Goal: Task Accomplishment & Management: Manage account settings

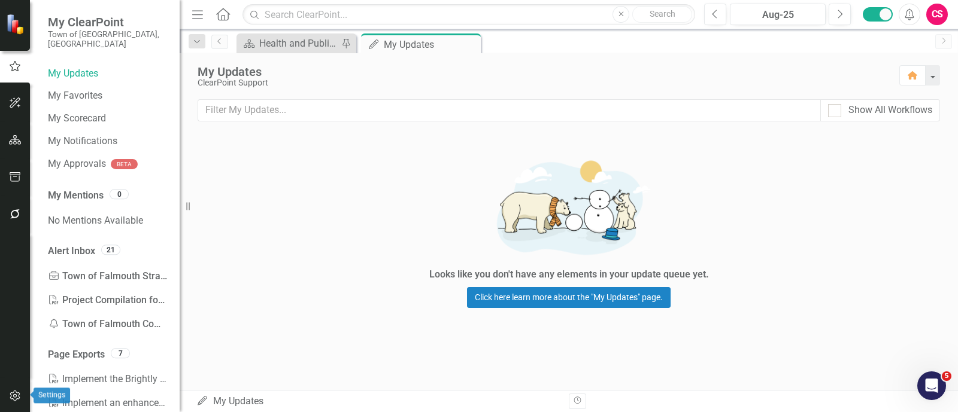
click at [18, 385] on button "button" at bounding box center [15, 396] width 27 height 25
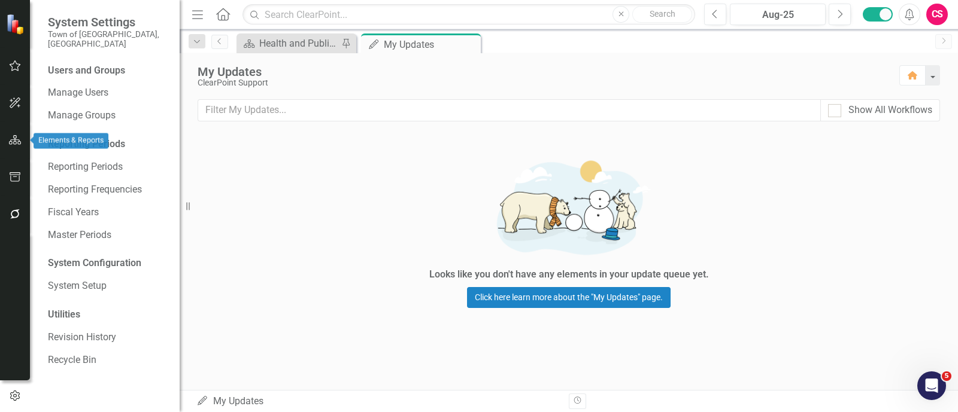
click at [10, 145] on button "button" at bounding box center [15, 140] width 27 height 25
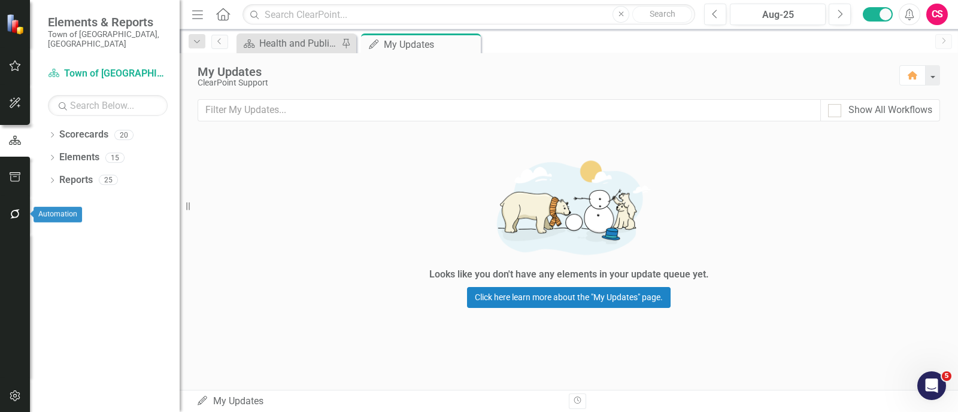
click at [15, 214] on icon "button" at bounding box center [15, 215] width 13 height 10
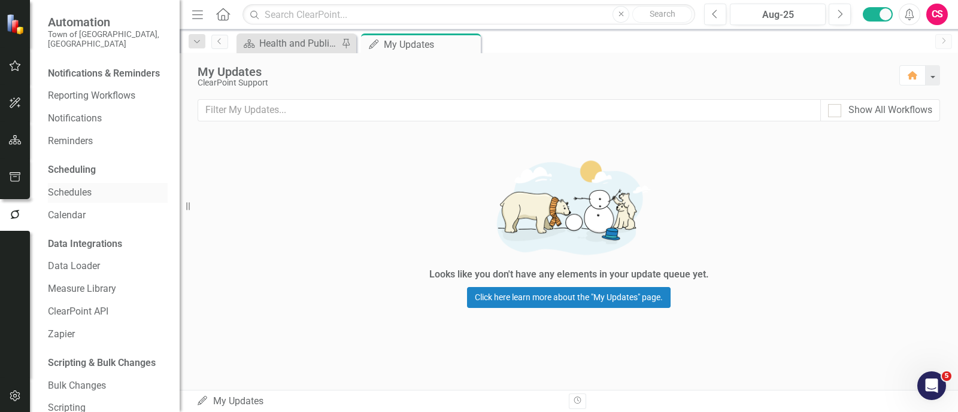
click at [78, 199] on link "Schedules" at bounding box center [108, 193] width 120 height 14
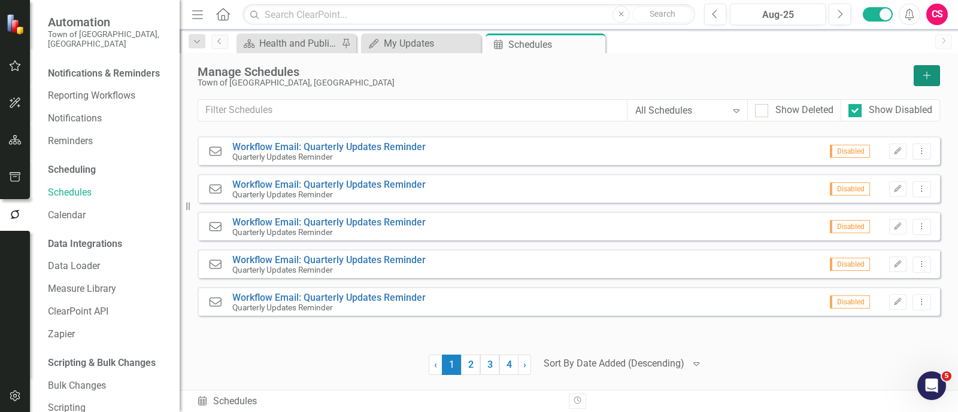
click at [925, 72] on icon "Add" at bounding box center [926, 75] width 11 height 8
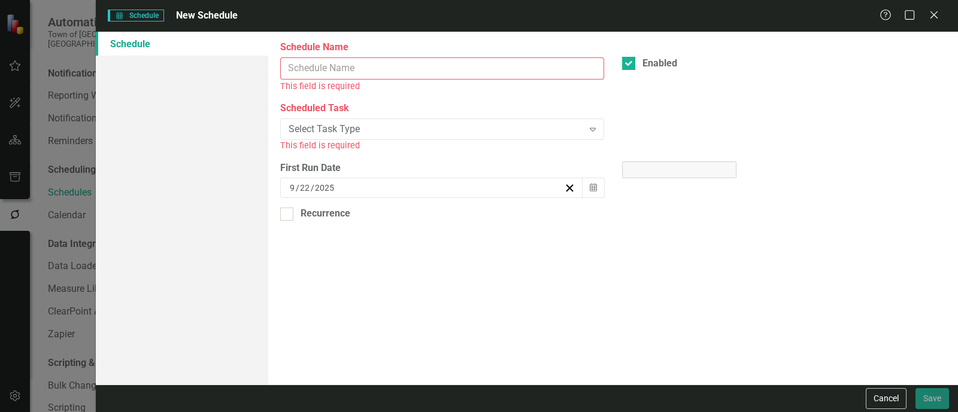
select select "pm"
click at [354, 65] on input "Schedule Name" at bounding box center [442, 68] width 324 height 22
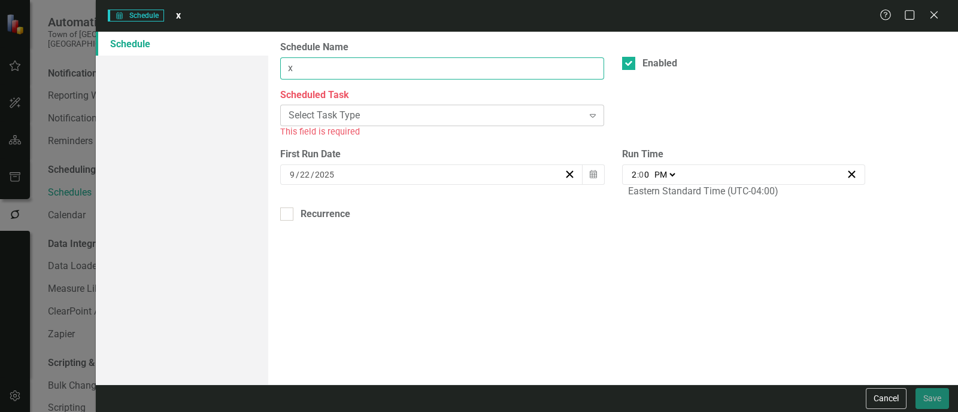
type input "x"
click at [321, 111] on div "Select Task Type" at bounding box center [436, 116] width 295 height 14
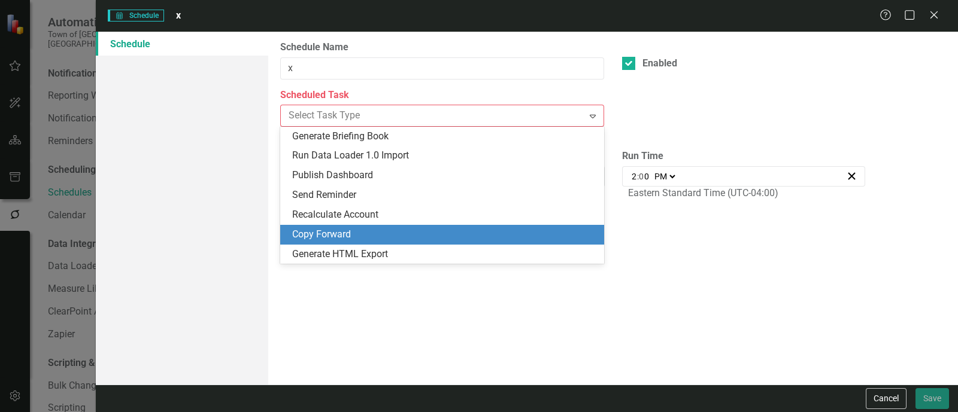
click at [336, 229] on div "Copy Forward" at bounding box center [444, 235] width 305 height 14
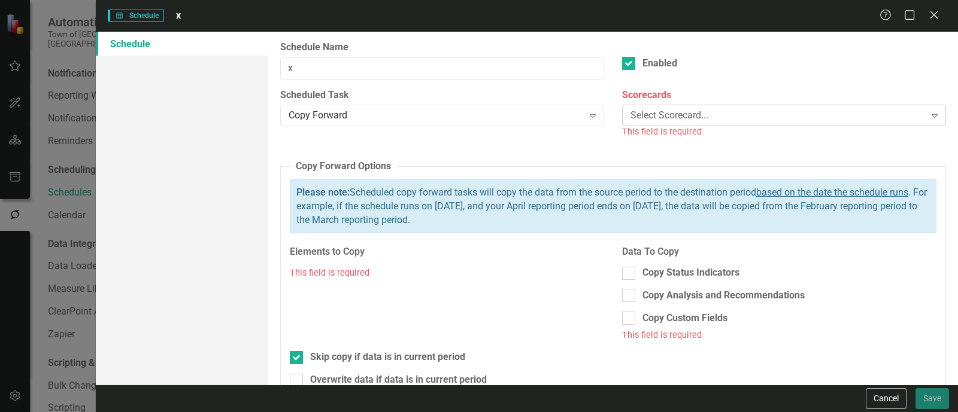
click at [851, 111] on div "Select Scorecard..." at bounding box center [777, 116] width 295 height 14
click at [886, 391] on button "Cancel" at bounding box center [886, 399] width 41 height 21
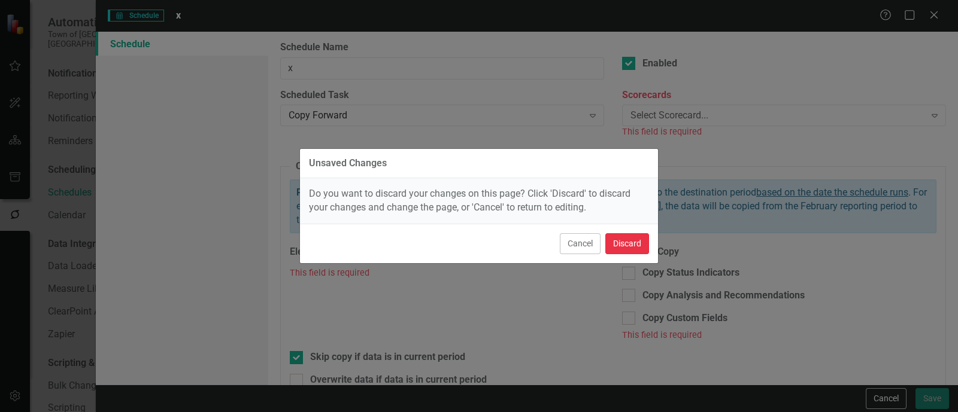
click at [636, 237] on button "Discard" at bounding box center [627, 243] width 44 height 21
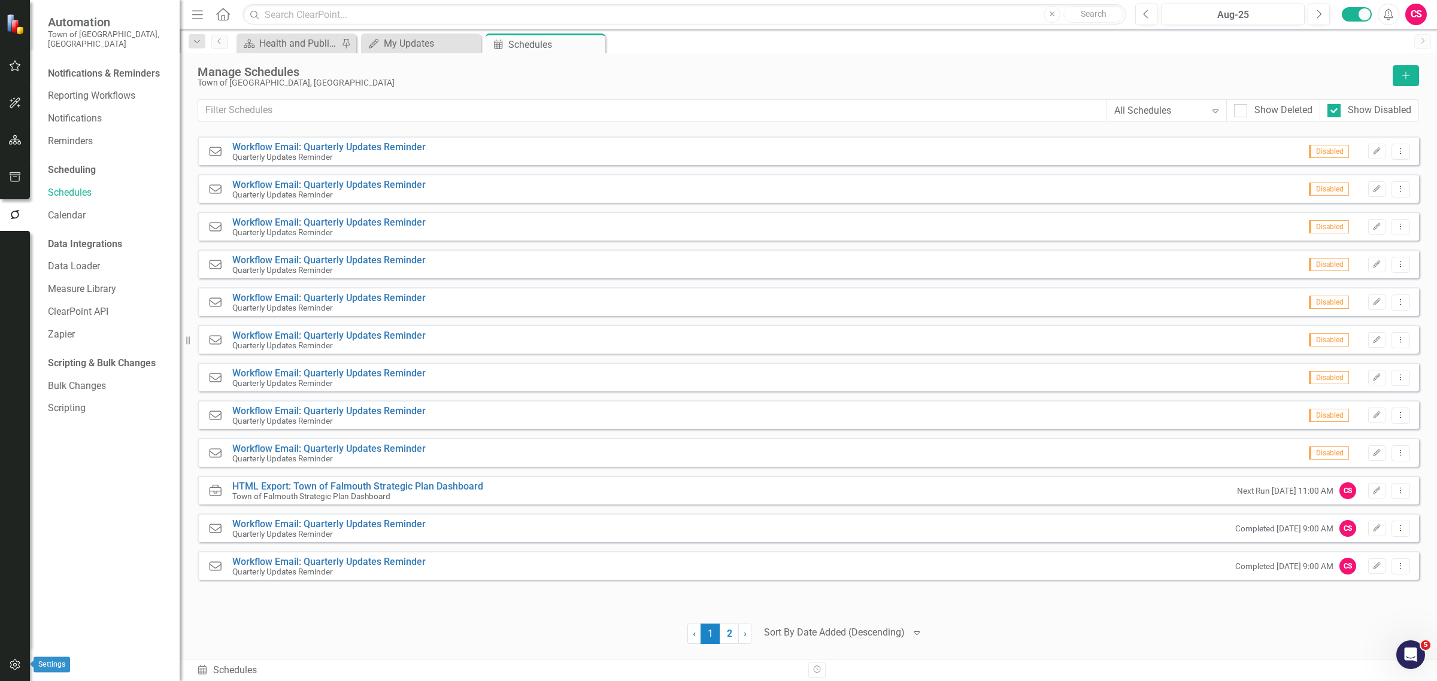
click at [20, 412] on button "button" at bounding box center [15, 665] width 27 height 25
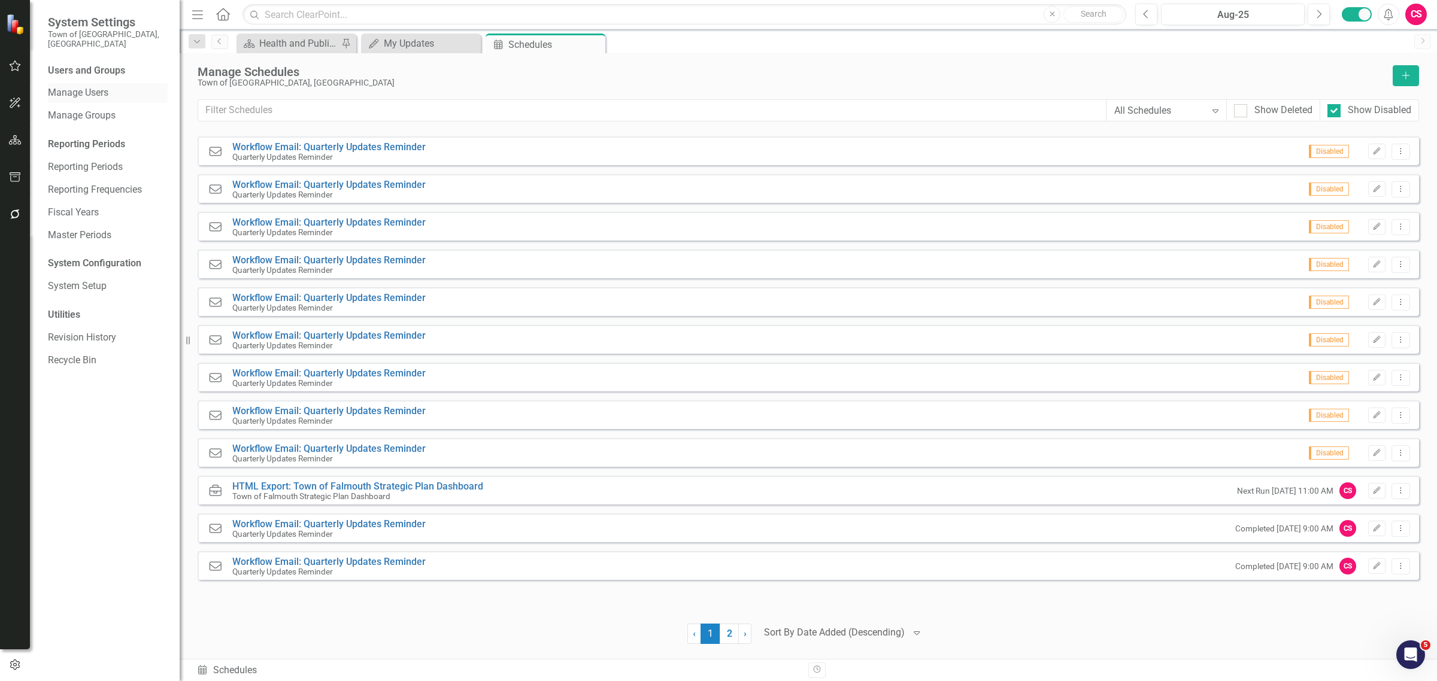
click at [103, 86] on link "Manage Users" at bounding box center [108, 93] width 120 height 14
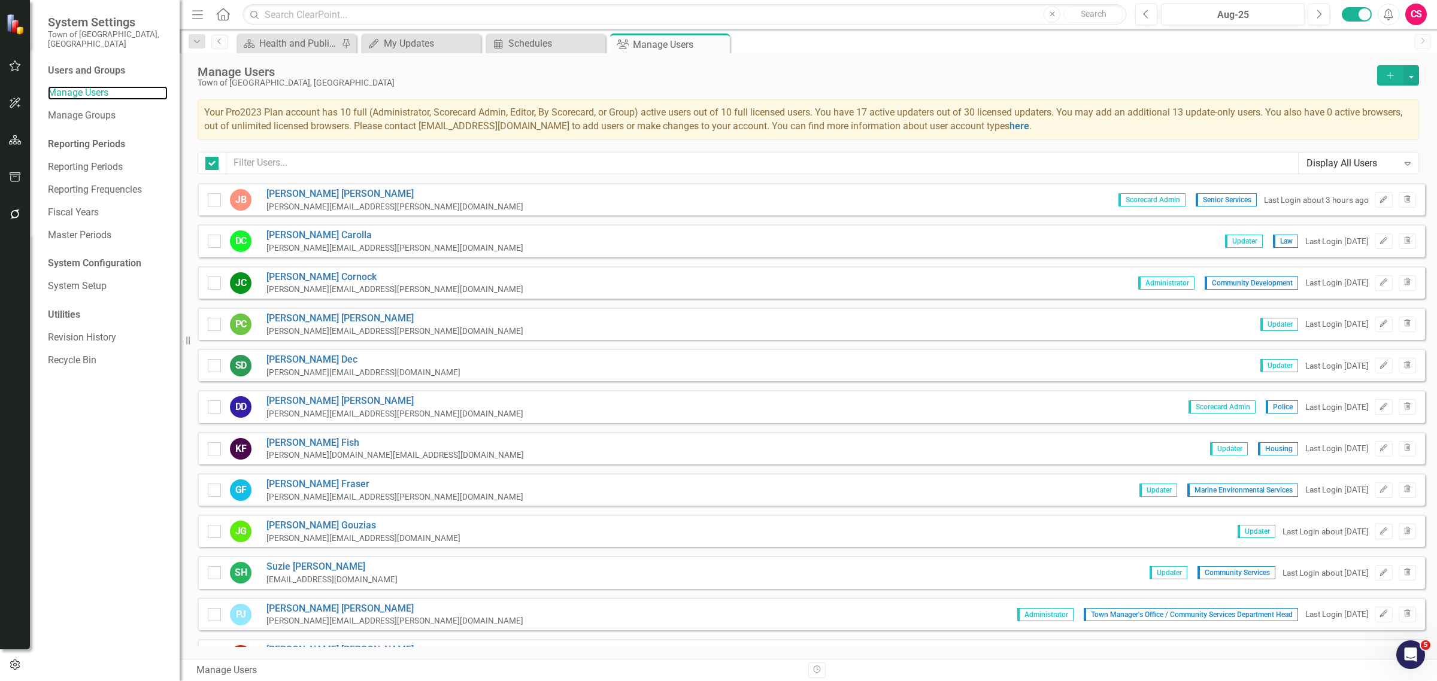
checkbox input "false"
click at [283, 160] on input "text" at bounding box center [762, 163] width 1072 height 22
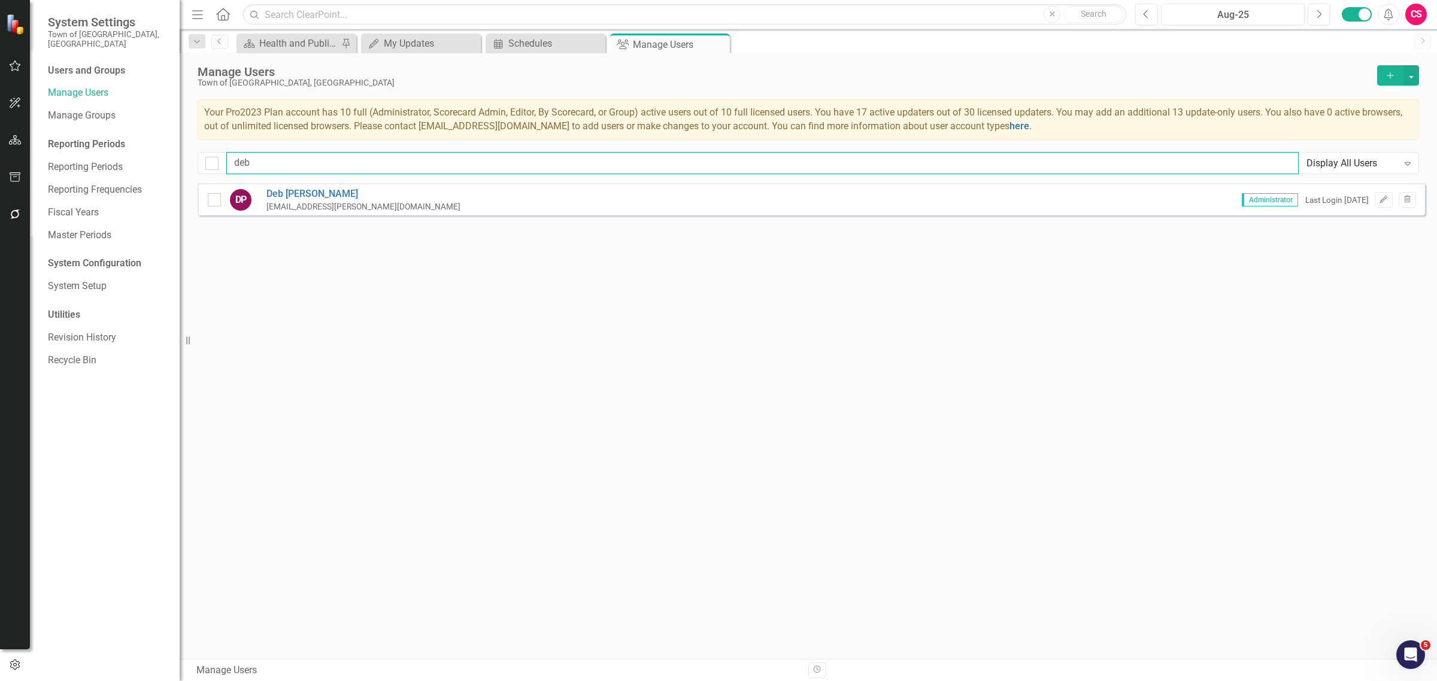
click at [957, 157] on input "deb" at bounding box center [762, 163] width 1072 height 22
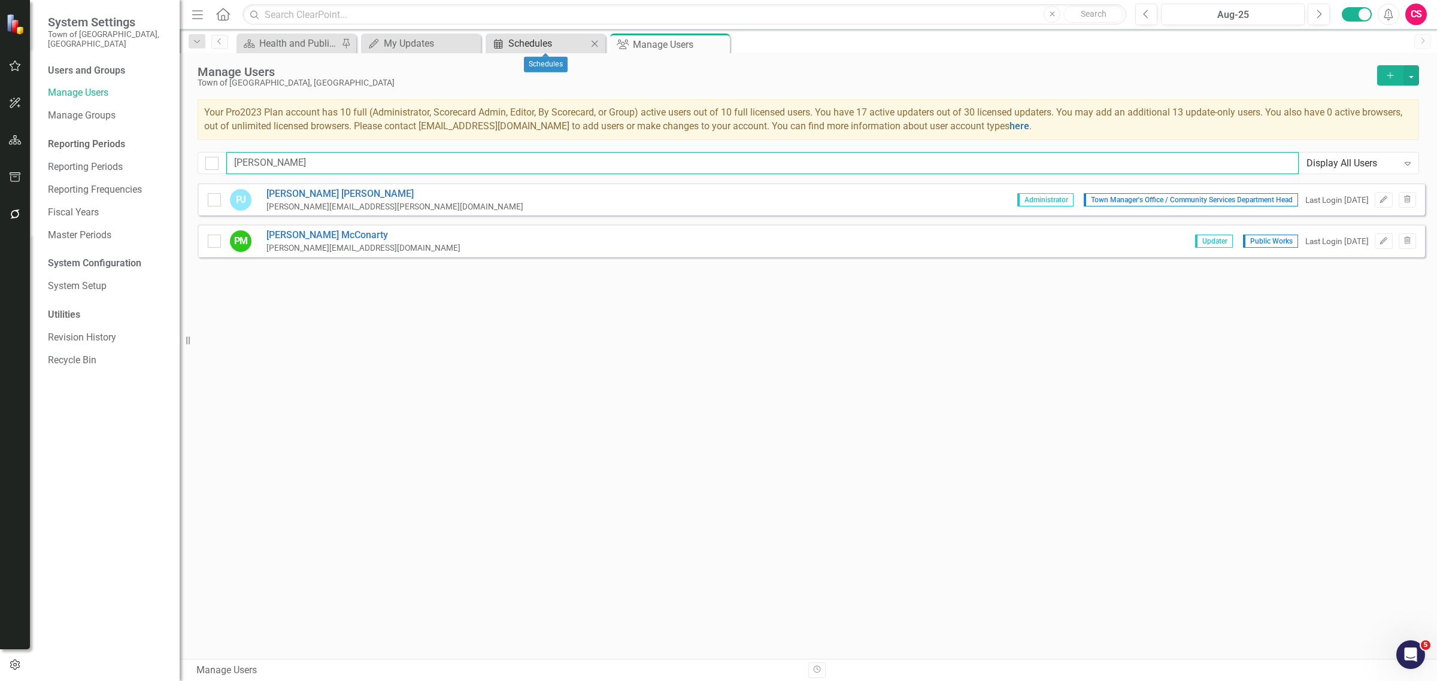
type input "[PERSON_NAME]"
click at [548, 44] on div "Schedules" at bounding box center [547, 43] width 79 height 15
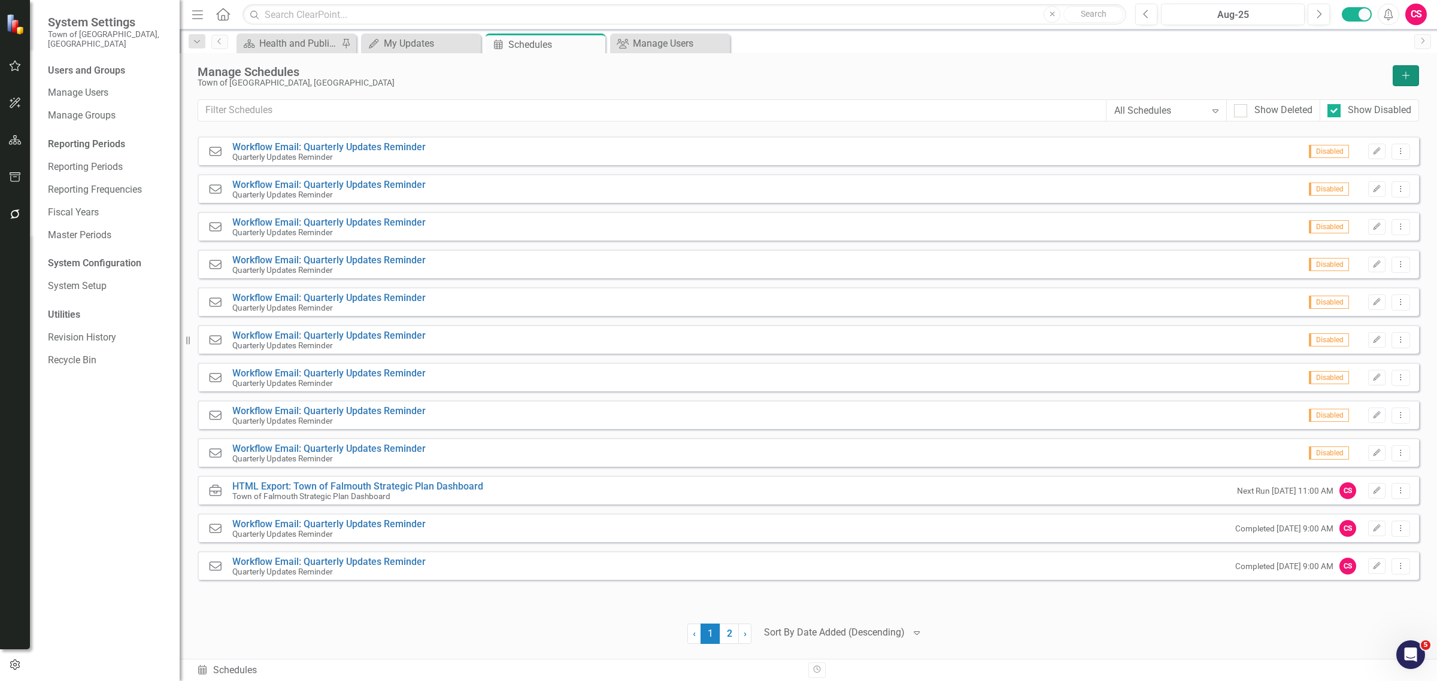
click at [957, 82] on button "Add" at bounding box center [1405, 75] width 26 height 21
select select "pm"
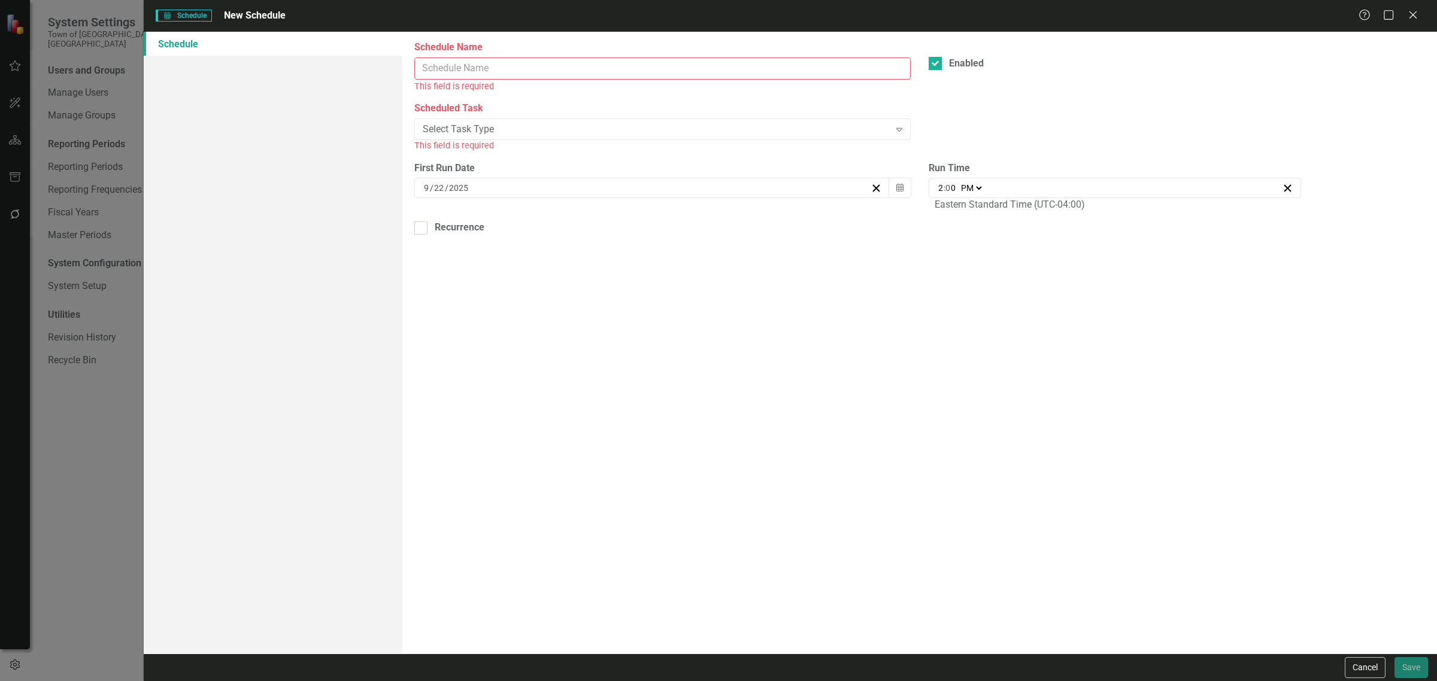
click at [632, 66] on input "Schedule Name" at bounding box center [662, 68] width 496 height 22
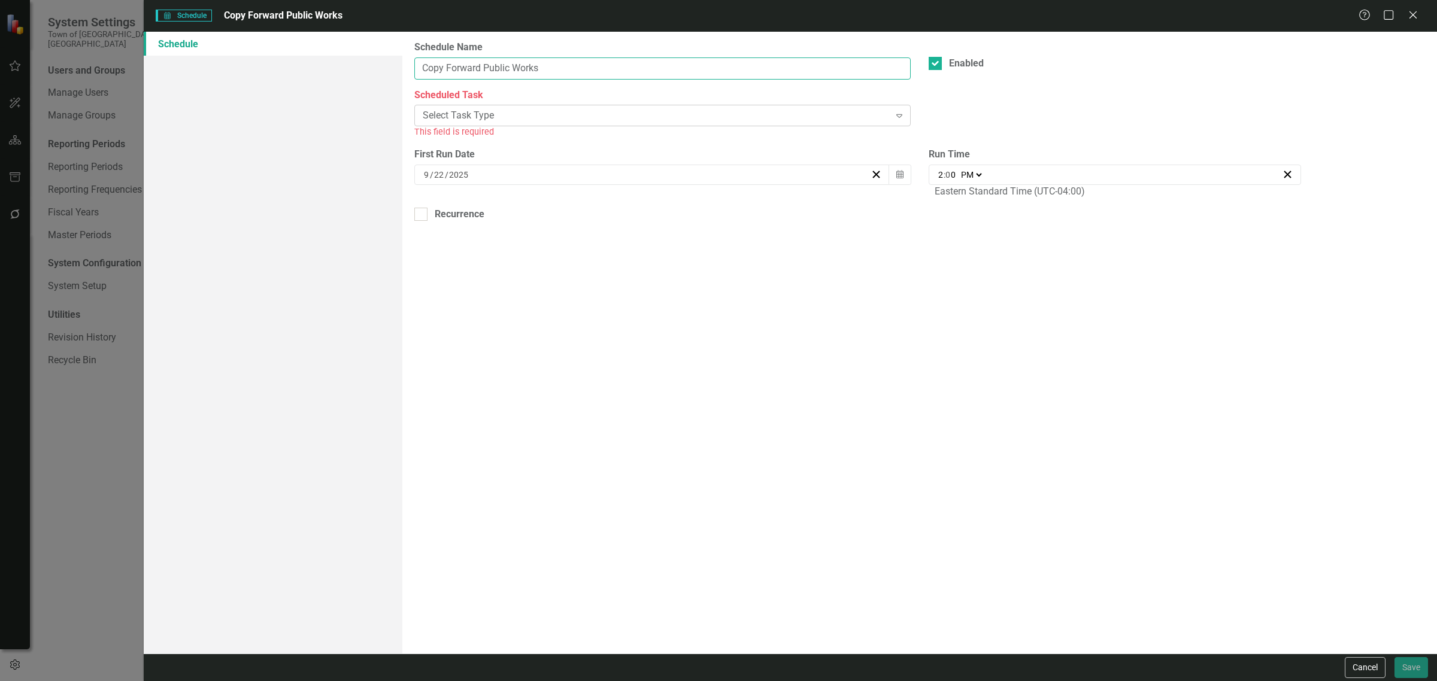
type input "Copy Forward Public Works"
click at [642, 120] on div "Select Task Type" at bounding box center [656, 116] width 467 height 14
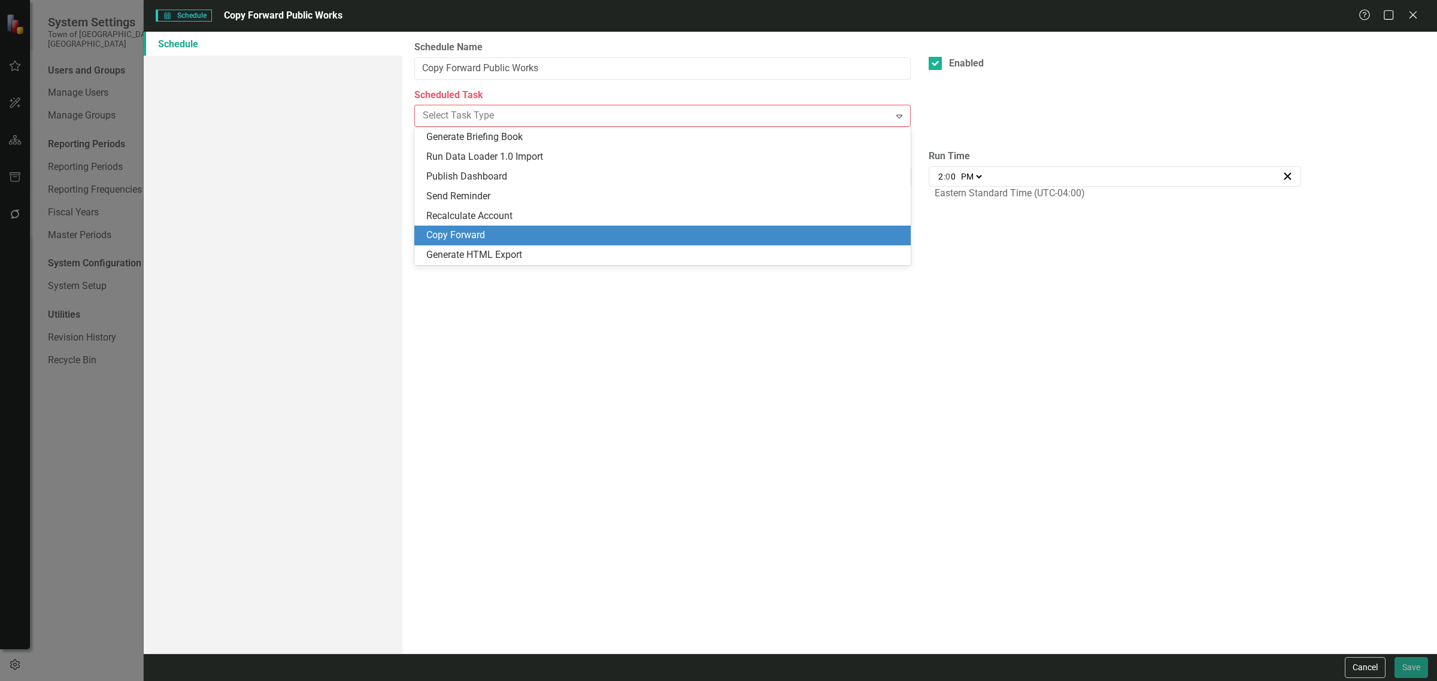
click at [599, 230] on div "Copy Forward" at bounding box center [664, 236] width 477 height 14
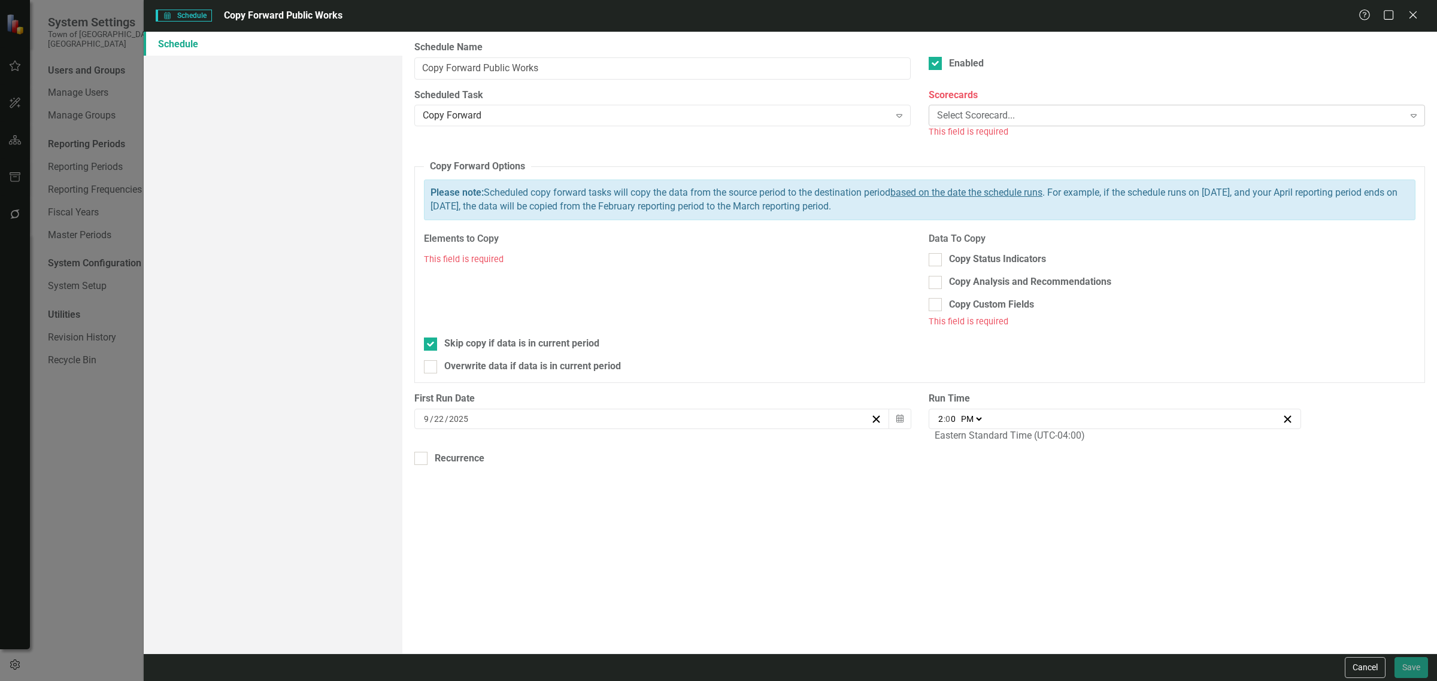
click at [957, 119] on div "Select Scorecard..." at bounding box center [1170, 116] width 467 height 14
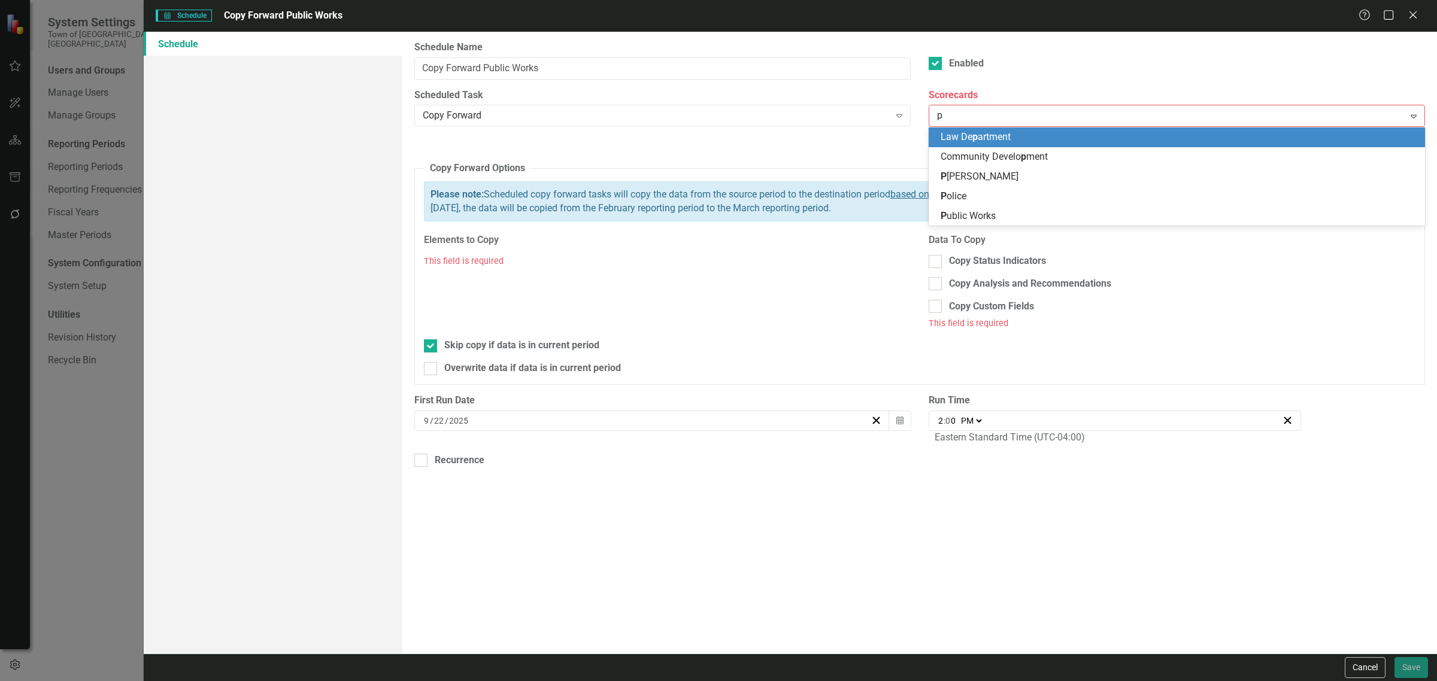
type input "pu"
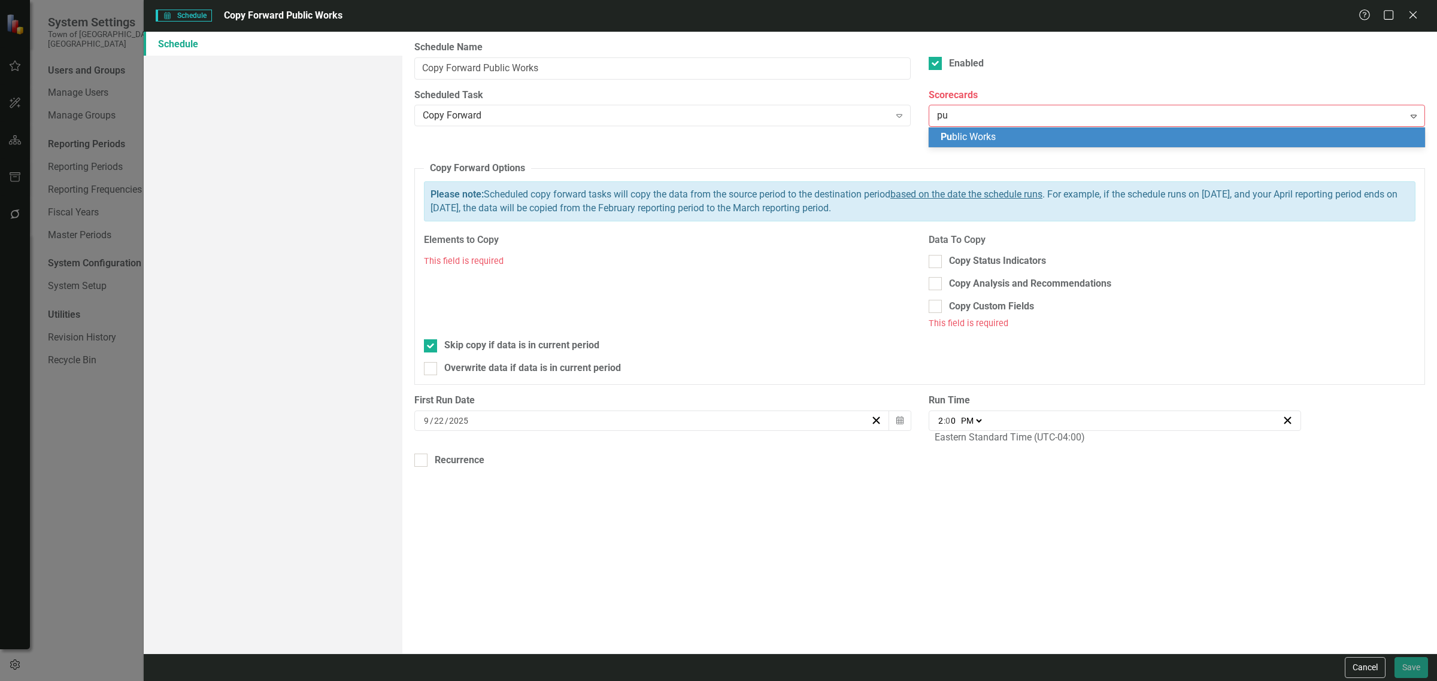
click at [957, 138] on div "Pu blic Works" at bounding box center [1178, 138] width 477 height 14
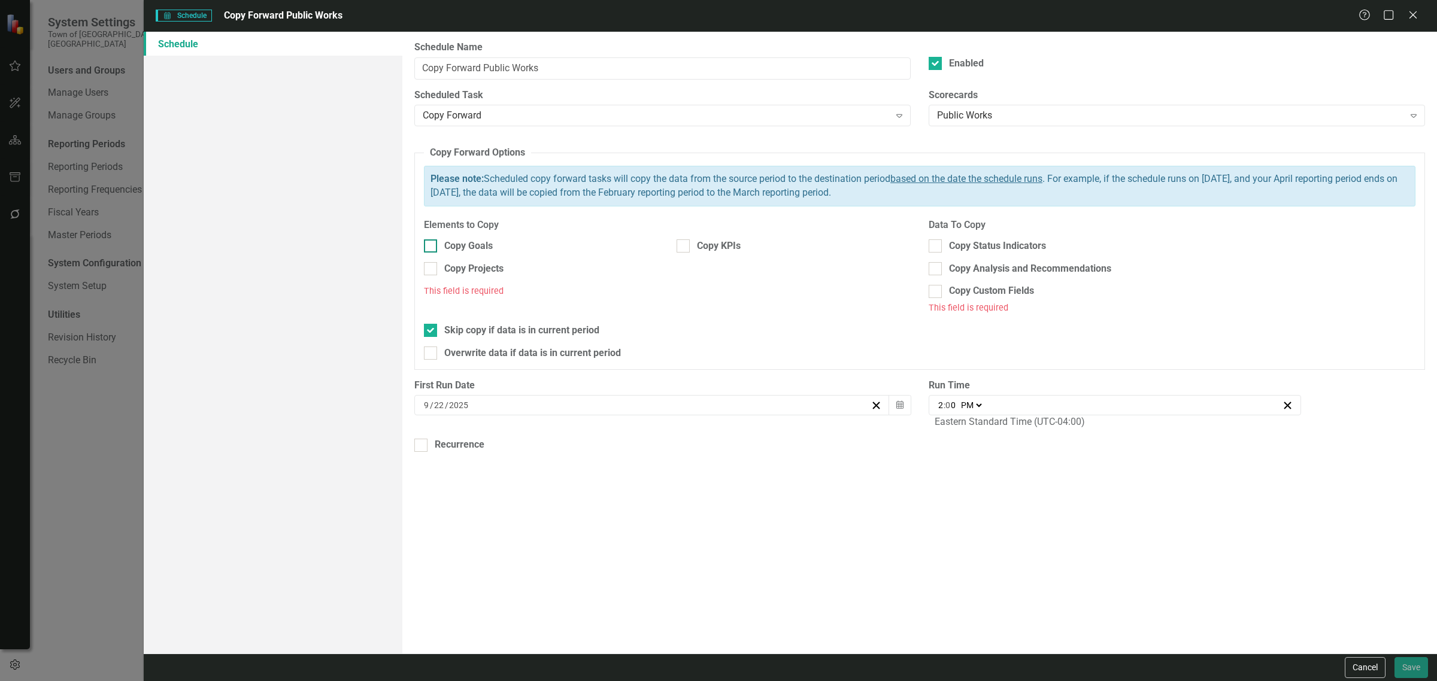
click at [489, 253] on div "Copy Goals" at bounding box center [468, 246] width 48 height 14
click at [432, 247] on input "Copy Goals" at bounding box center [428, 243] width 8 height 8
checkbox input "true"
click at [489, 270] on div "Copy Projects" at bounding box center [473, 269] width 59 height 14
click at [432, 270] on input "Copy Projects" at bounding box center [428, 266] width 8 height 8
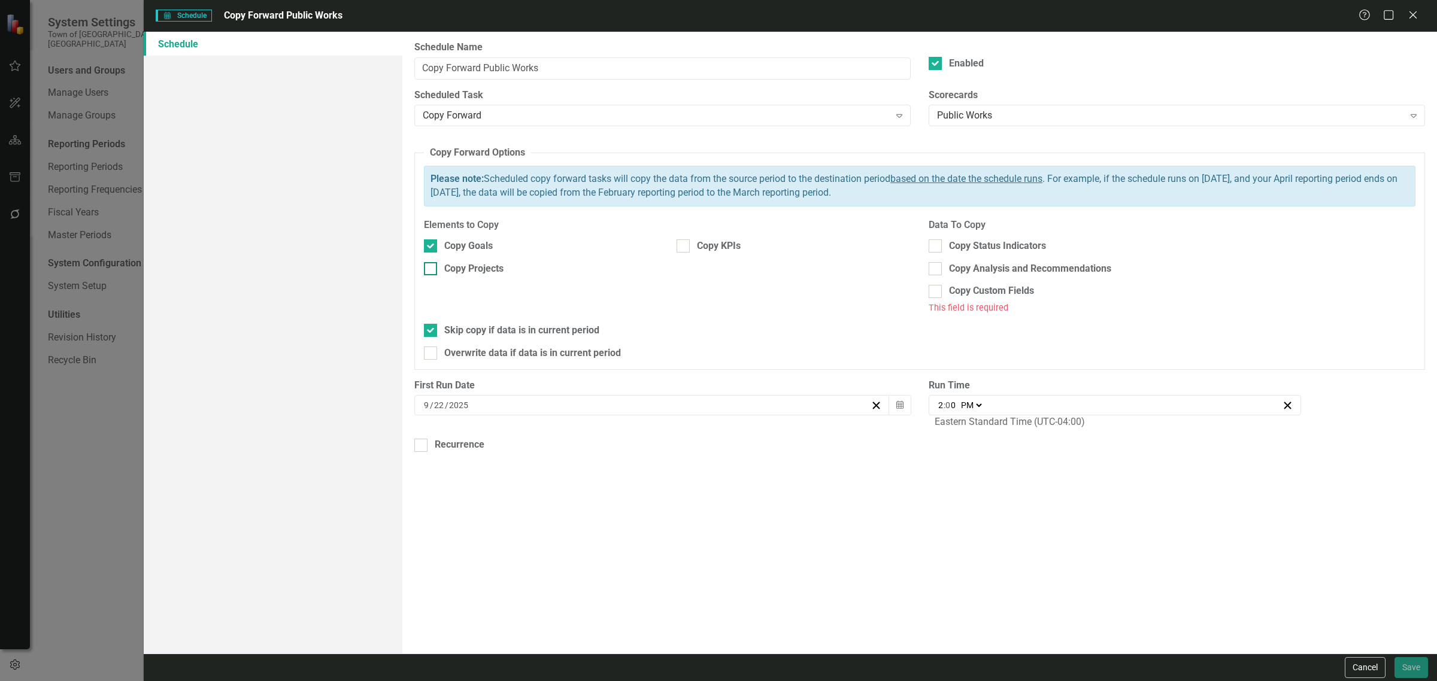
checkbox input "true"
click at [726, 244] on div "Copy KPIs" at bounding box center [719, 246] width 44 height 14
click at [684, 244] on input "Copy KPIs" at bounding box center [680, 243] width 8 height 8
checkbox input "true"
click at [939, 241] on div at bounding box center [934, 245] width 13 height 13
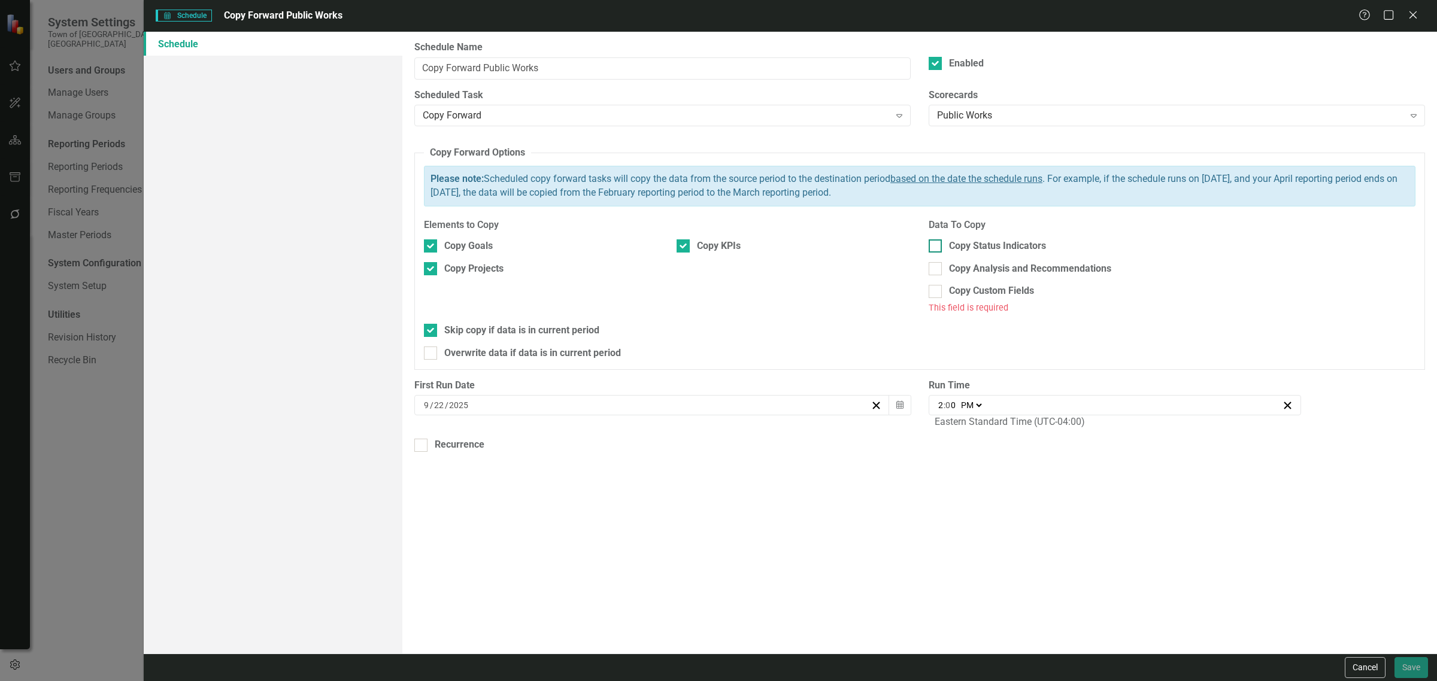
click at [936, 241] on input "Copy Status Indicators" at bounding box center [932, 243] width 8 height 8
checkbox input "true"
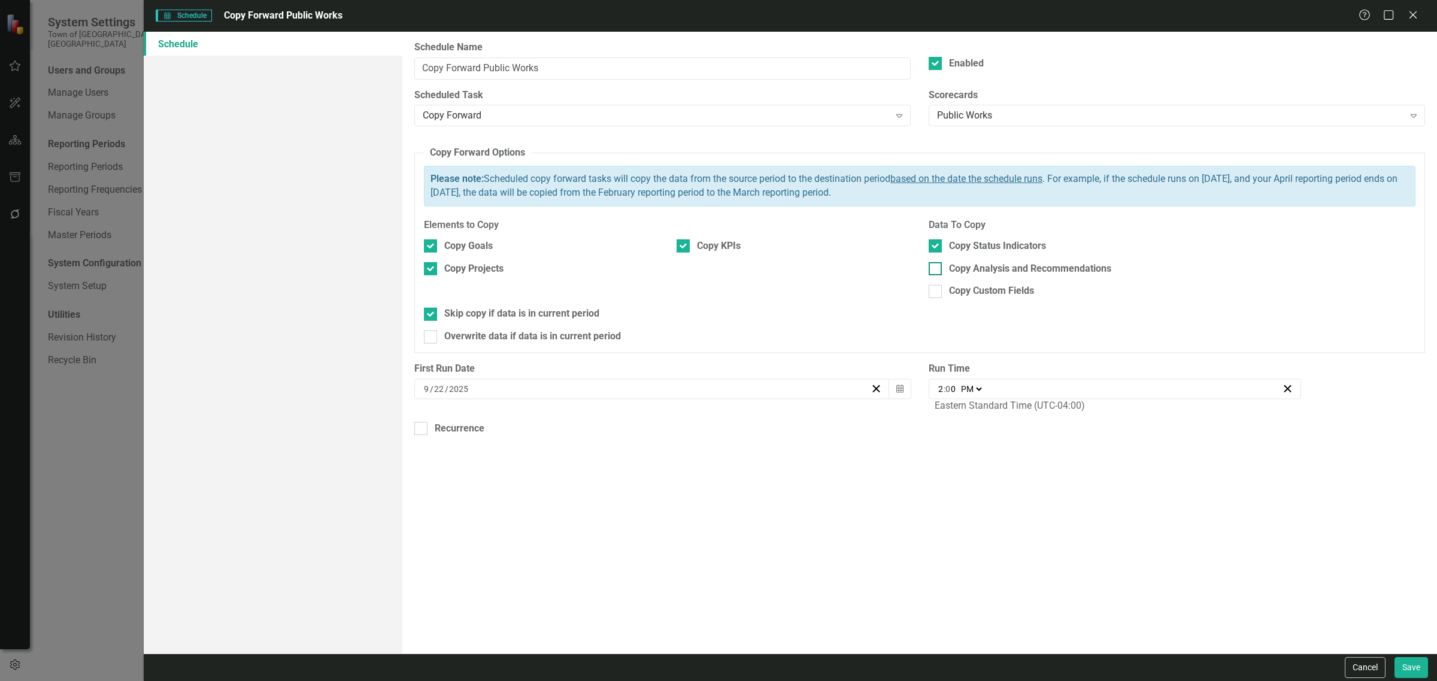
click at [943, 267] on div "Copy Analysis and Recommendations" at bounding box center [1171, 269] width 487 height 14
click at [936, 267] on input "Copy Analysis and Recommendations" at bounding box center [932, 266] width 8 height 8
checkbox input "true"
click at [949, 291] on div "Copy Custom Fields" at bounding box center [991, 291] width 85 height 14
click at [936, 291] on input "Copy Custom Fields" at bounding box center [932, 289] width 8 height 8
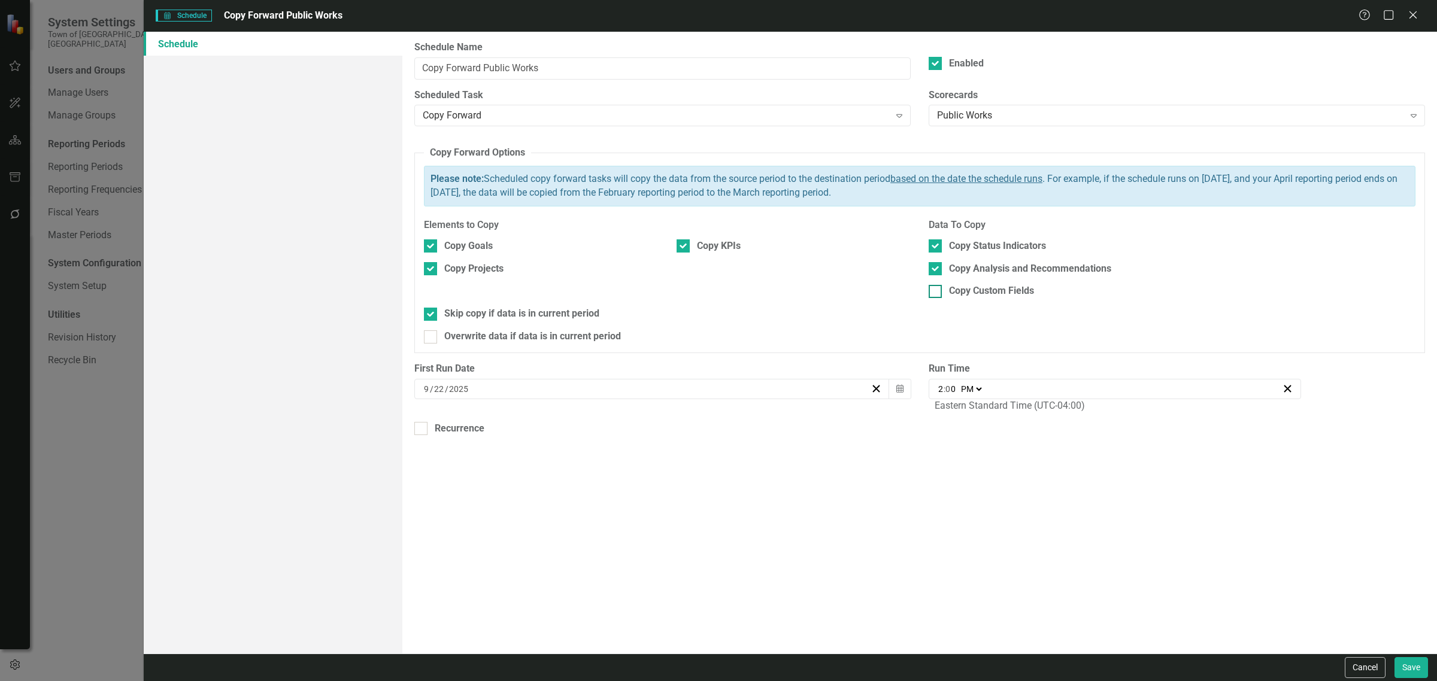
checkbox input "true"
click at [899, 397] on button "Calendar" at bounding box center [899, 389] width 23 height 20
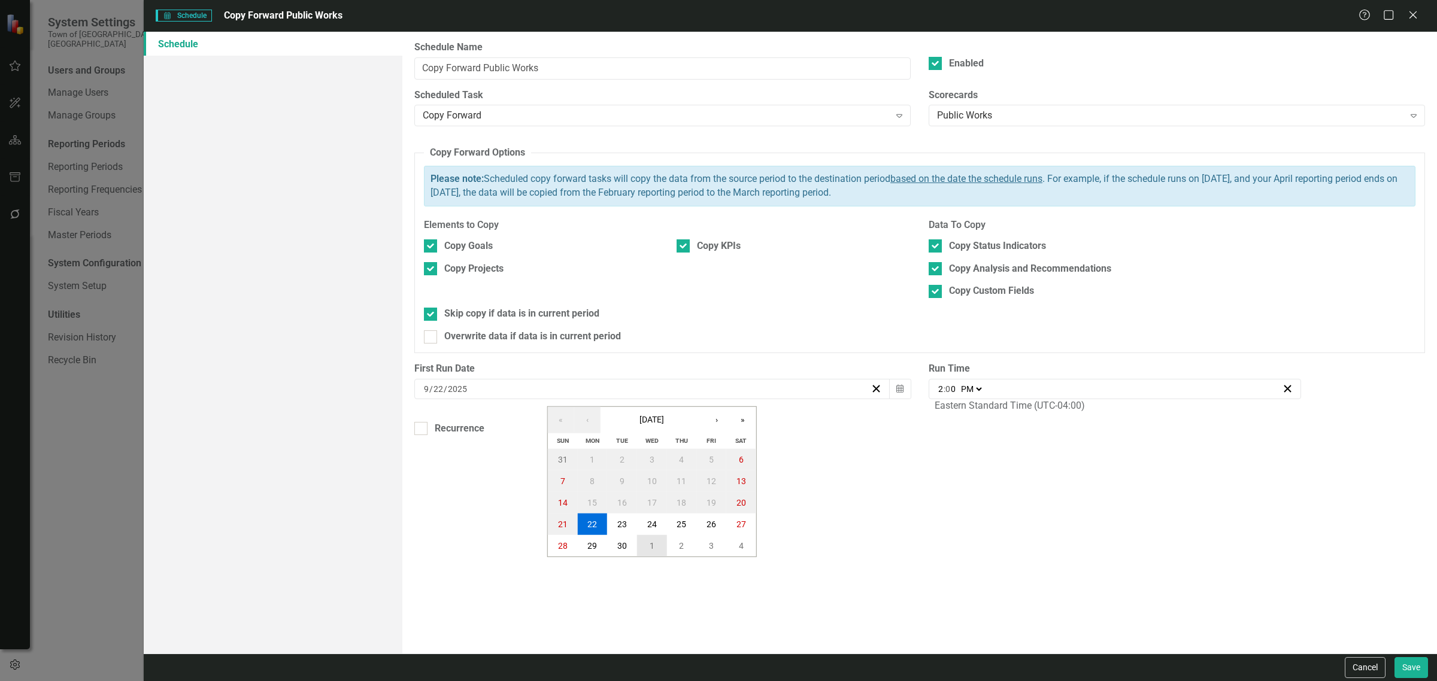
click at [654, 412] on abbr "1" at bounding box center [652, 546] width 5 height 10
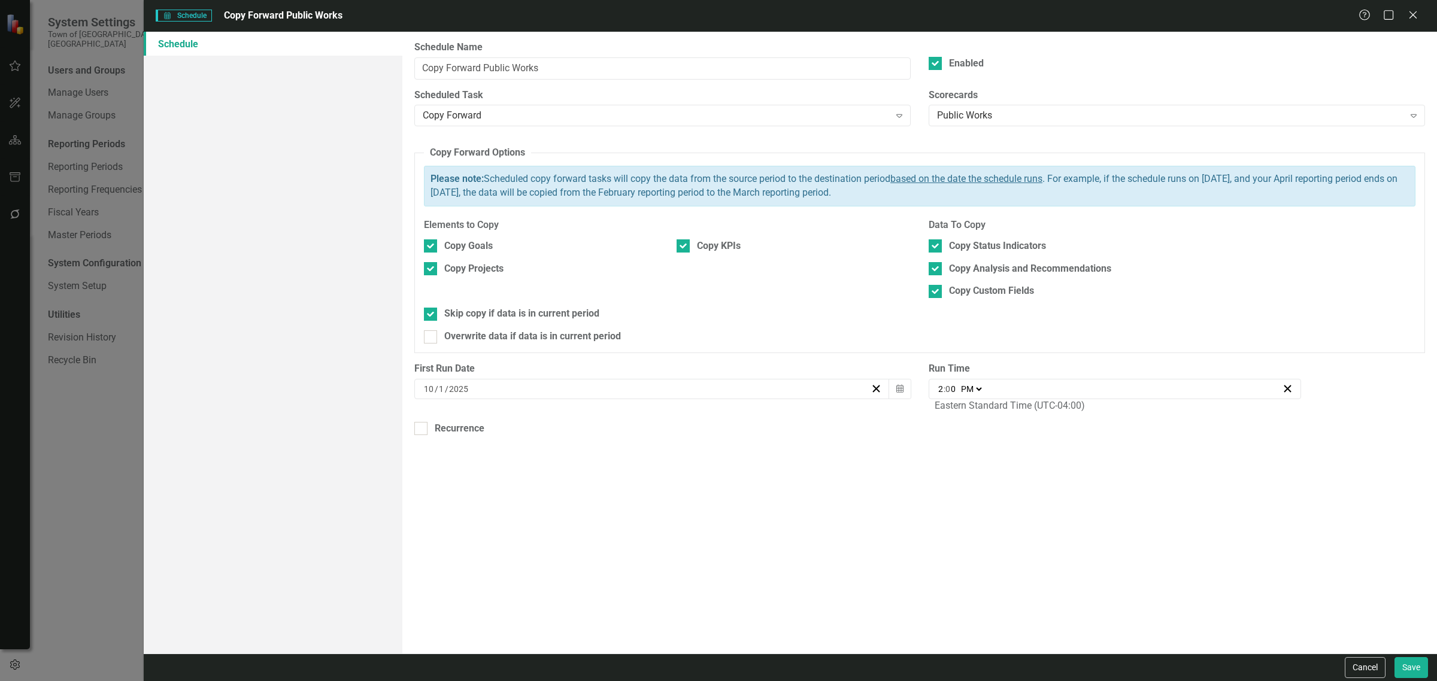
click at [940, 390] on input "2" at bounding box center [940, 389] width 6 height 12
type input "20:00"
type input "8"
click at [957, 390] on select "AM PM" at bounding box center [971, 389] width 26 height 12
select select "am"
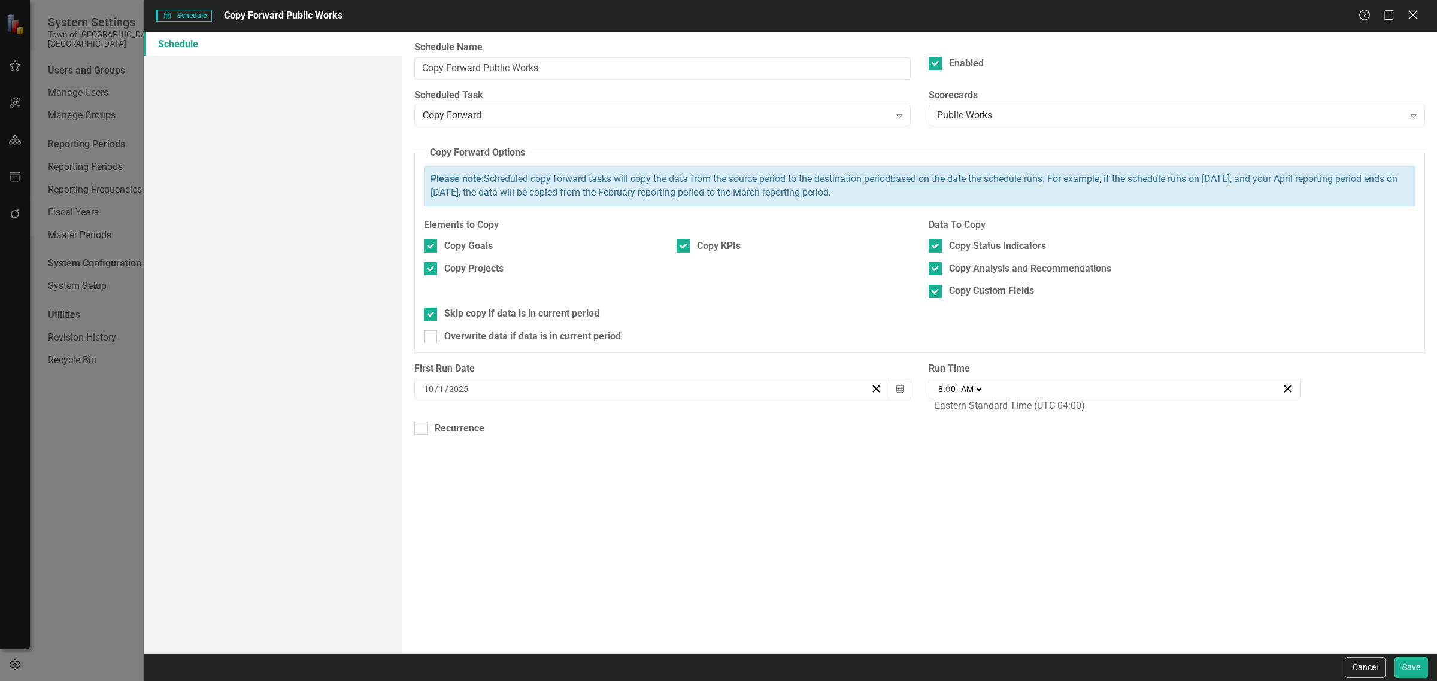
click at [957, 384] on select "AM PM" at bounding box center [971, 389] width 26 height 12
type input "08:00"
click at [465, 412] on div "Recurrence" at bounding box center [460, 429] width 50 height 14
click at [422, 412] on input "Recurrence" at bounding box center [418, 426] width 8 height 8
checkbox input "true"
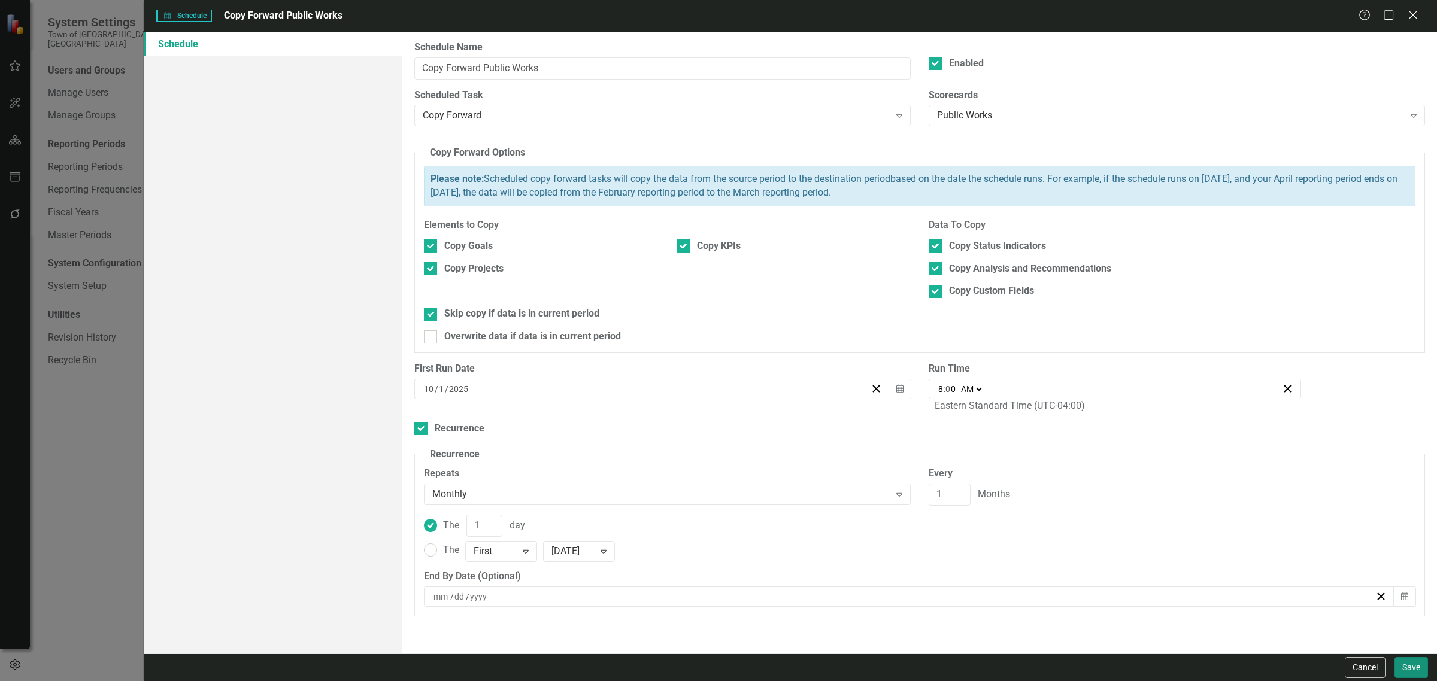
click at [957, 412] on button "Save" at bounding box center [1411, 667] width 34 height 21
